Goal: Use online tool/utility: Utilize a website feature to perform a specific function

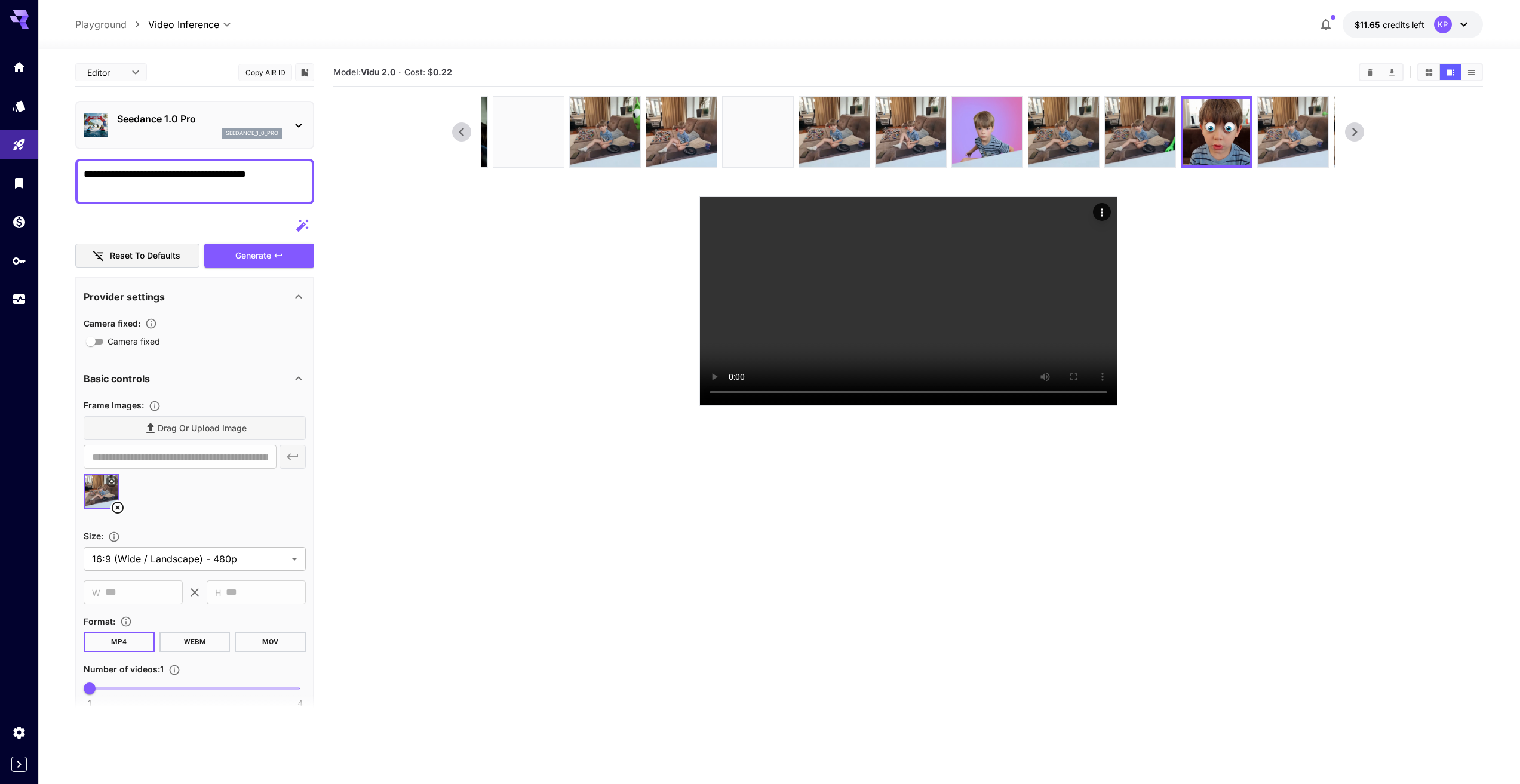
click at [460, 133] on icon at bounding box center [462, 132] width 18 height 18
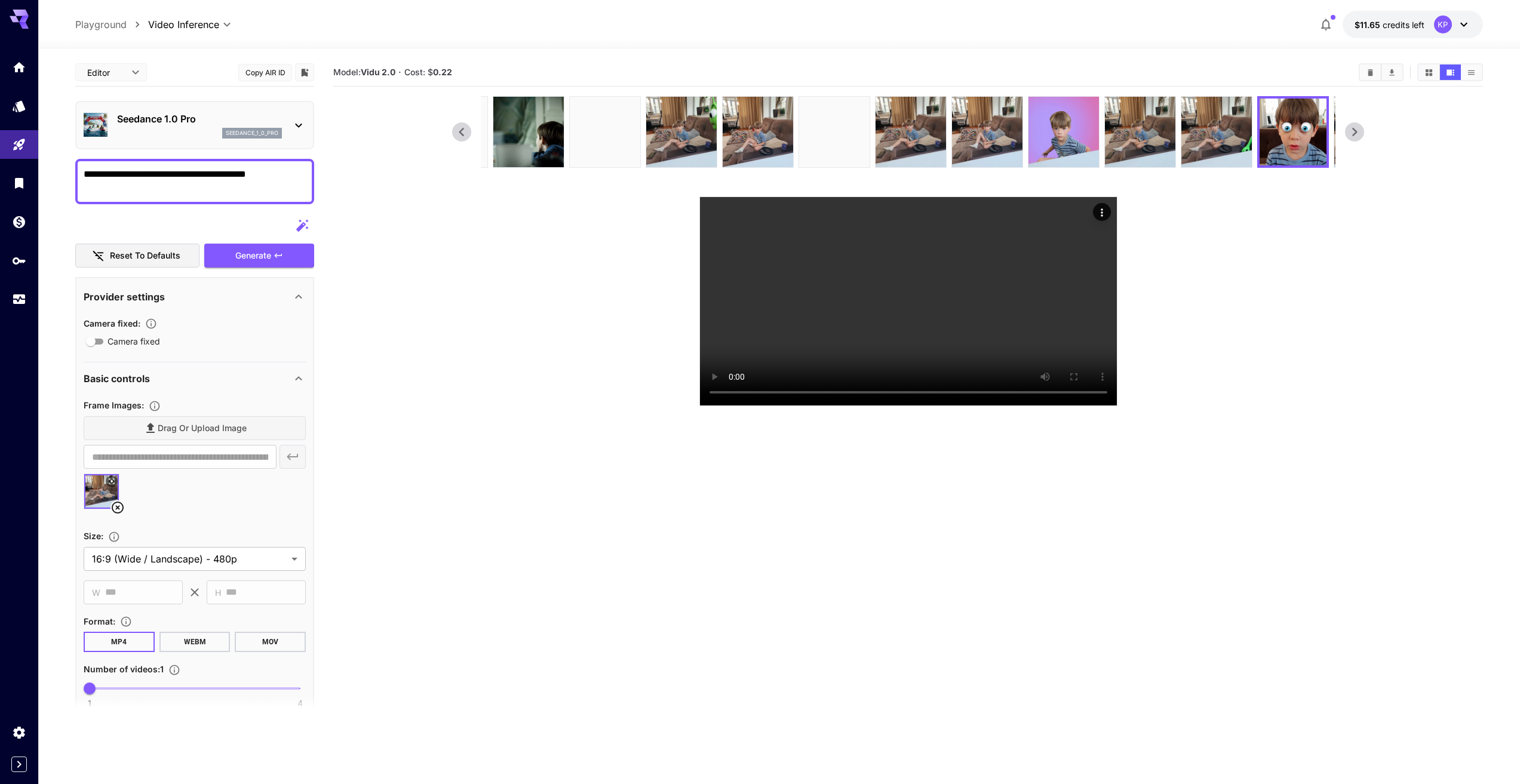
click at [460, 133] on icon at bounding box center [462, 132] width 18 height 18
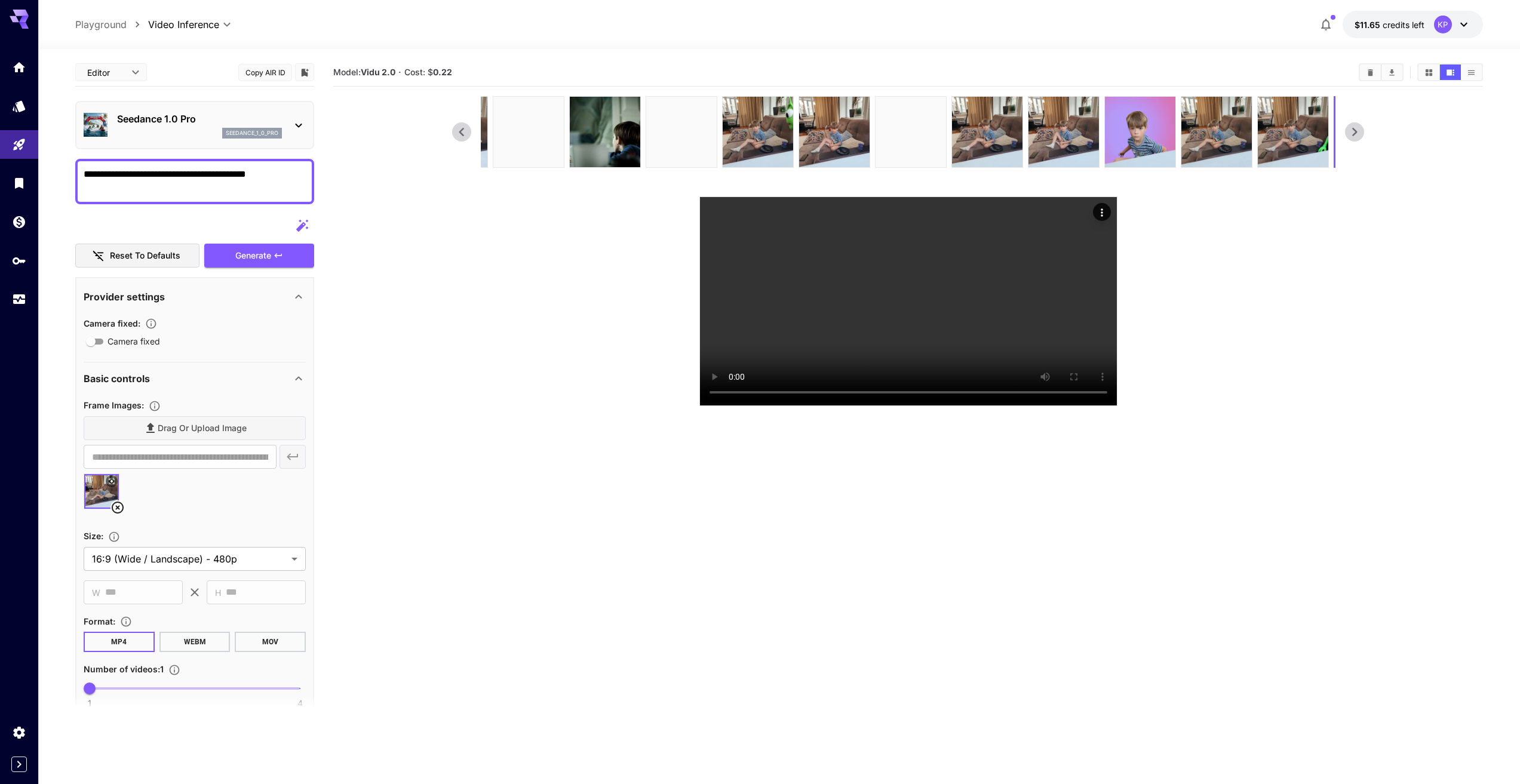
click at [460, 133] on icon at bounding box center [462, 132] width 18 height 18
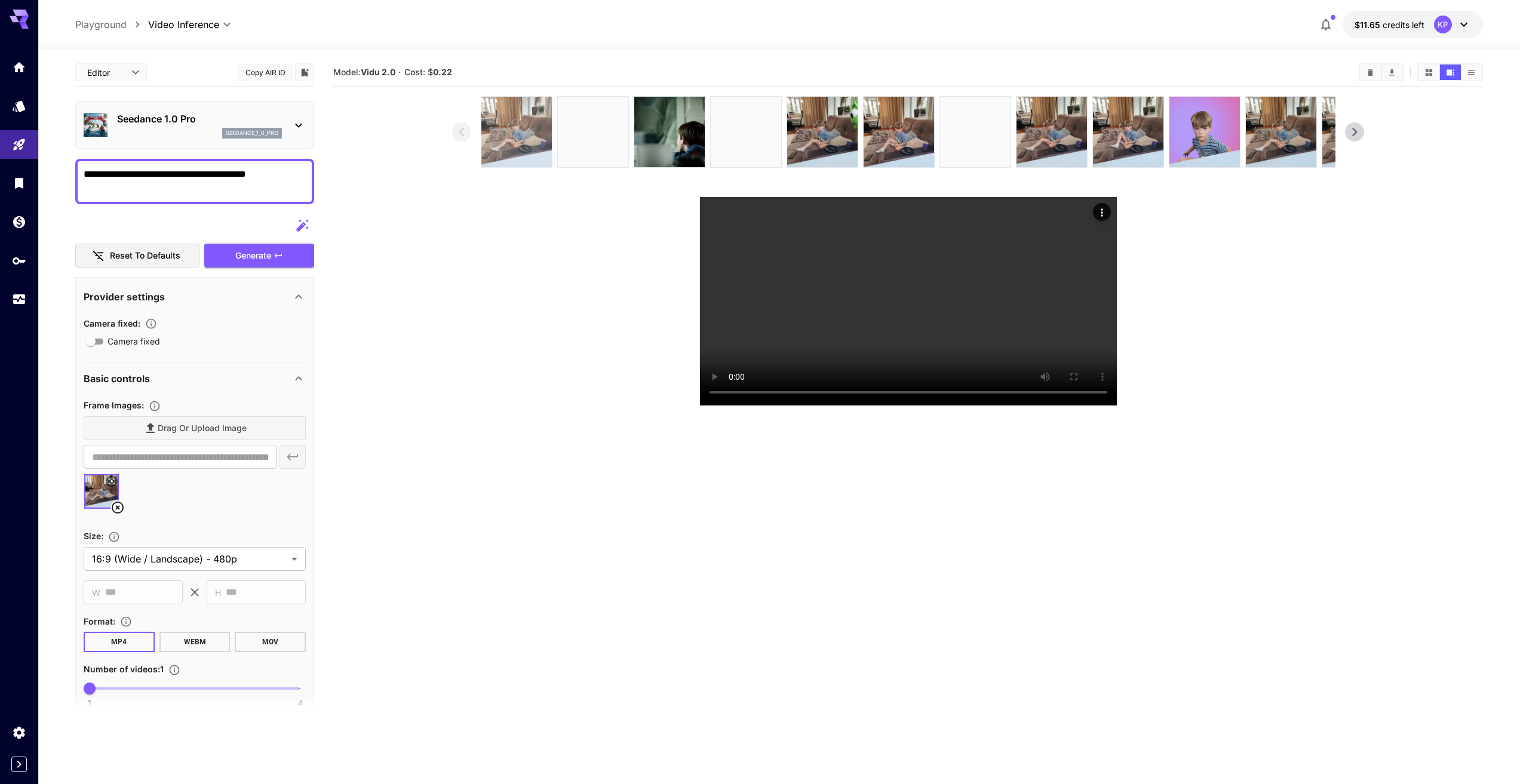
click at [503, 128] on img at bounding box center [516, 131] width 70 height 70
click at [905, 405] on video at bounding box center [907, 301] width 417 height 209
click at [939, 405] on video at bounding box center [907, 301] width 417 height 209
click at [910, 390] on video at bounding box center [907, 301] width 417 height 209
click at [913, 405] on video at bounding box center [907, 301] width 417 height 209
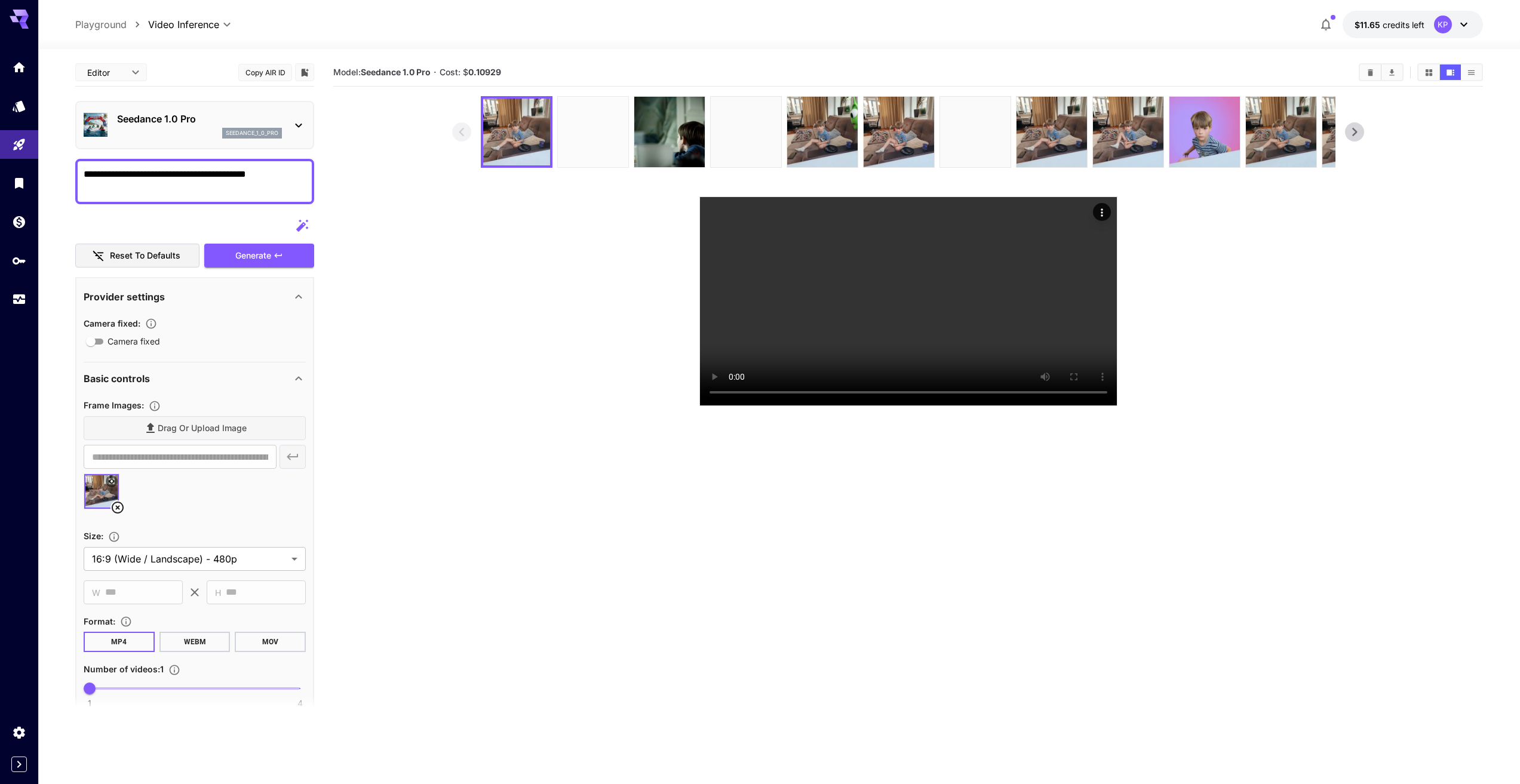
click at [587, 134] on img at bounding box center [593, 131] width 70 height 70
click at [900, 405] on video at bounding box center [907, 301] width 417 height 209
click at [512, 133] on img at bounding box center [516, 131] width 70 height 70
click at [892, 405] on video at bounding box center [907, 301] width 417 height 209
